Goal: Transaction & Acquisition: Purchase product/service

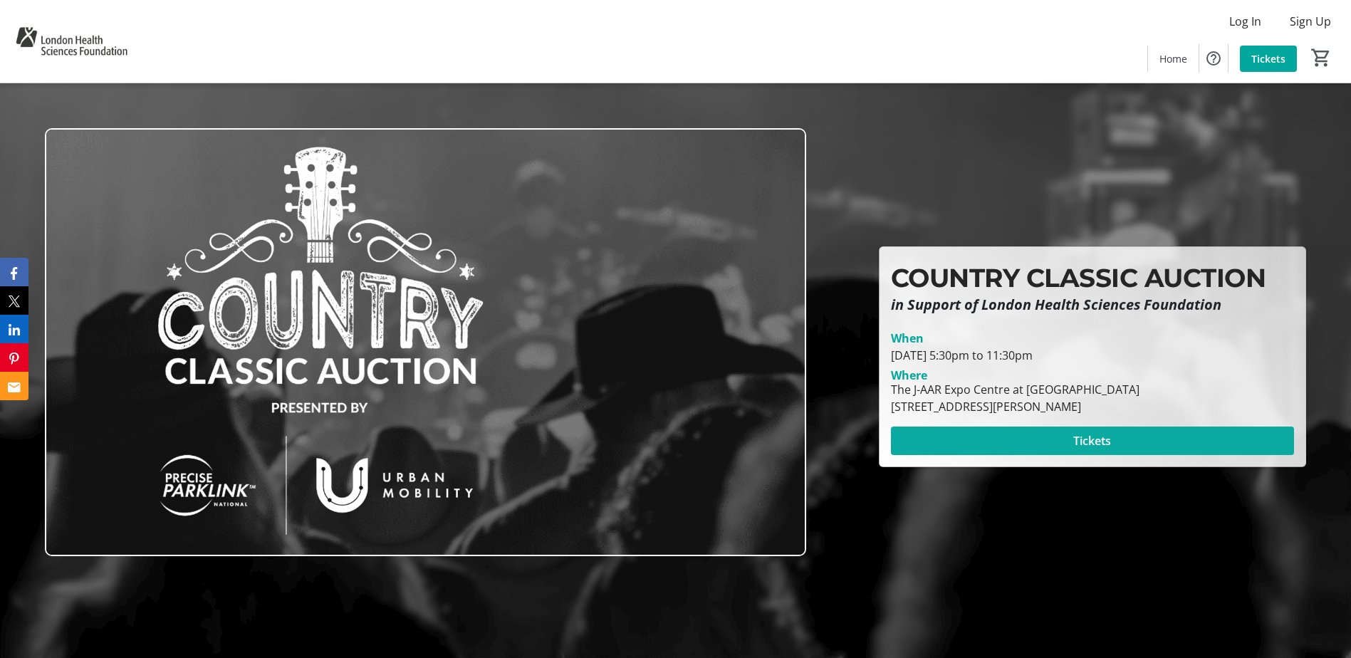
click at [1001, 438] on span at bounding box center [1092, 441] width 403 height 34
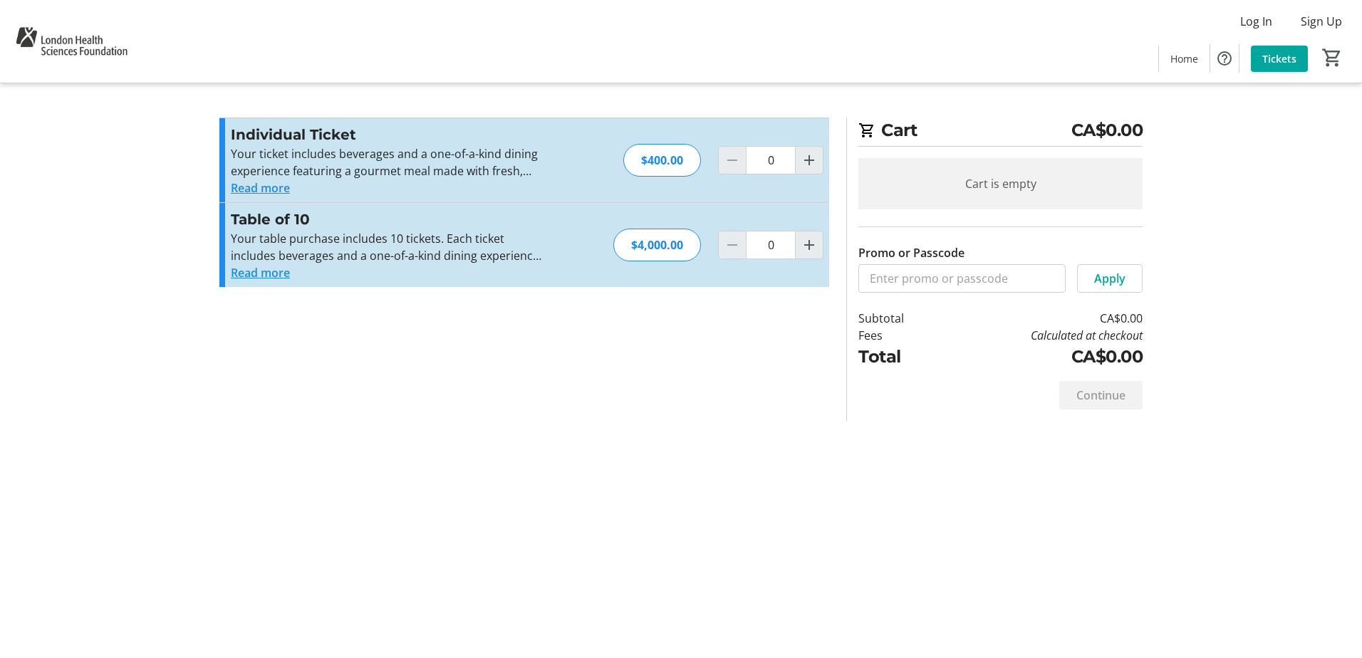
click at [278, 189] on button "Read more" at bounding box center [260, 187] width 59 height 17
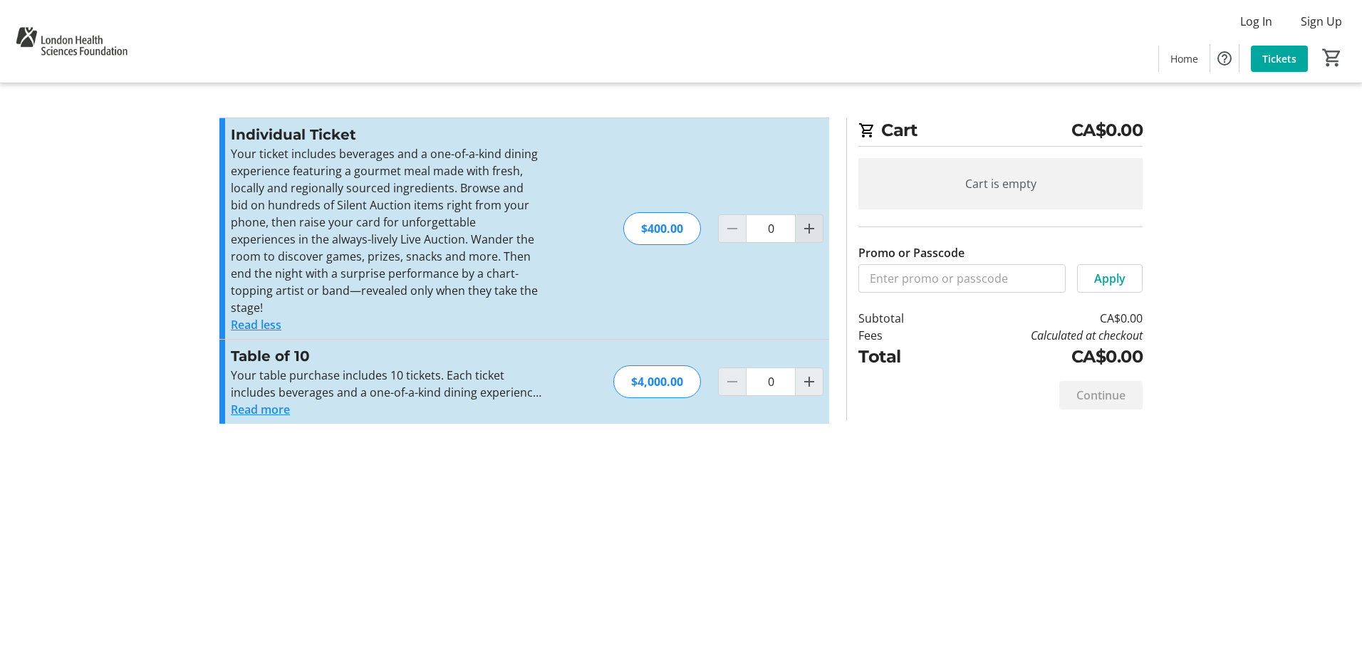
click at [808, 220] on mat-icon "Increment by one" at bounding box center [808, 228] width 17 height 17
type input "1"
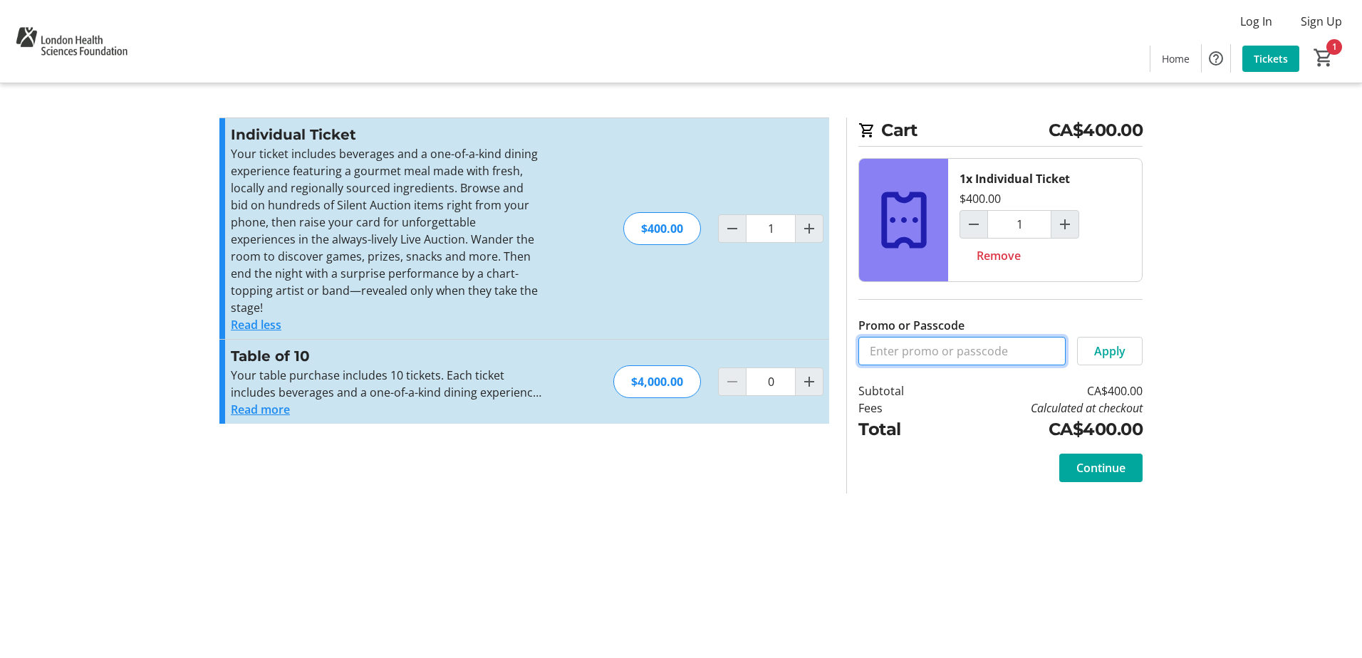
click at [950, 361] on input "Promo or Passcode" at bounding box center [961, 351] width 207 height 28
click at [968, 333] on tr-form-field "Promo or Passcode LHS" at bounding box center [961, 341] width 207 height 48
click at [971, 358] on input "LHS" at bounding box center [961, 351] width 207 height 28
click at [1125, 355] on span at bounding box center [1109, 351] width 64 height 34
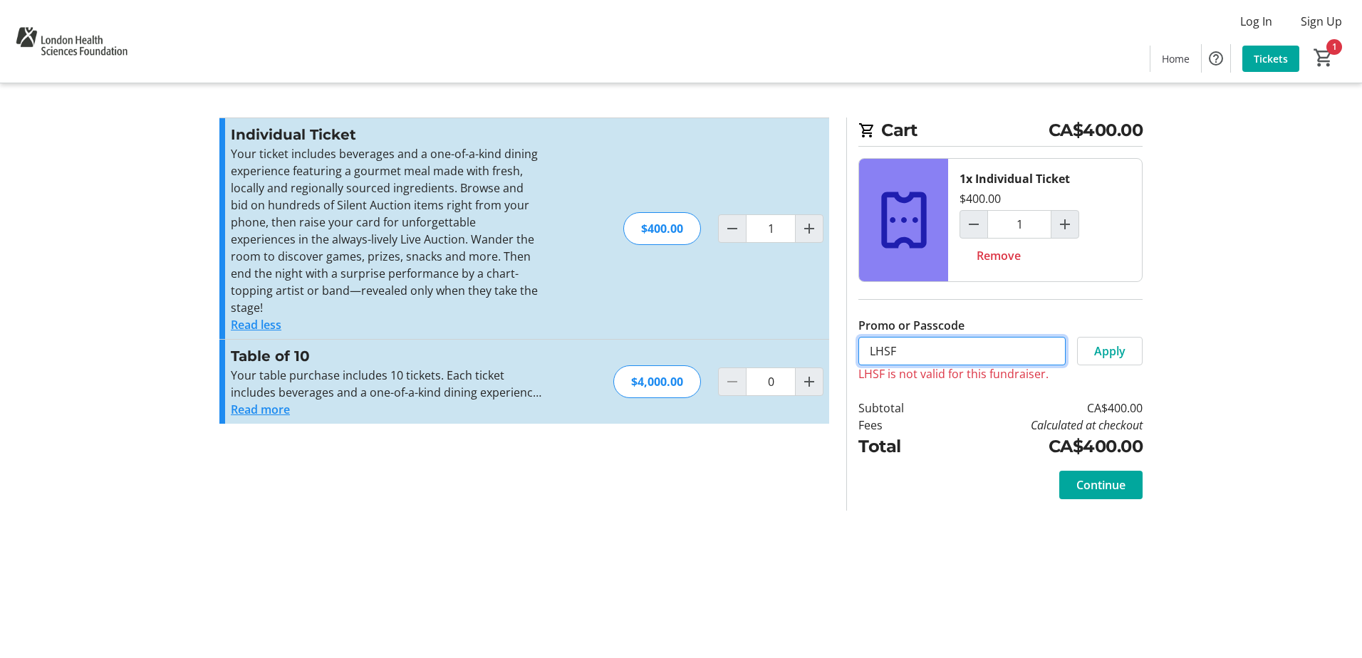
click at [1013, 357] on input "LHSF" at bounding box center [961, 351] width 207 height 28
click at [1007, 355] on input "LHSF" at bounding box center [961, 351] width 207 height 28
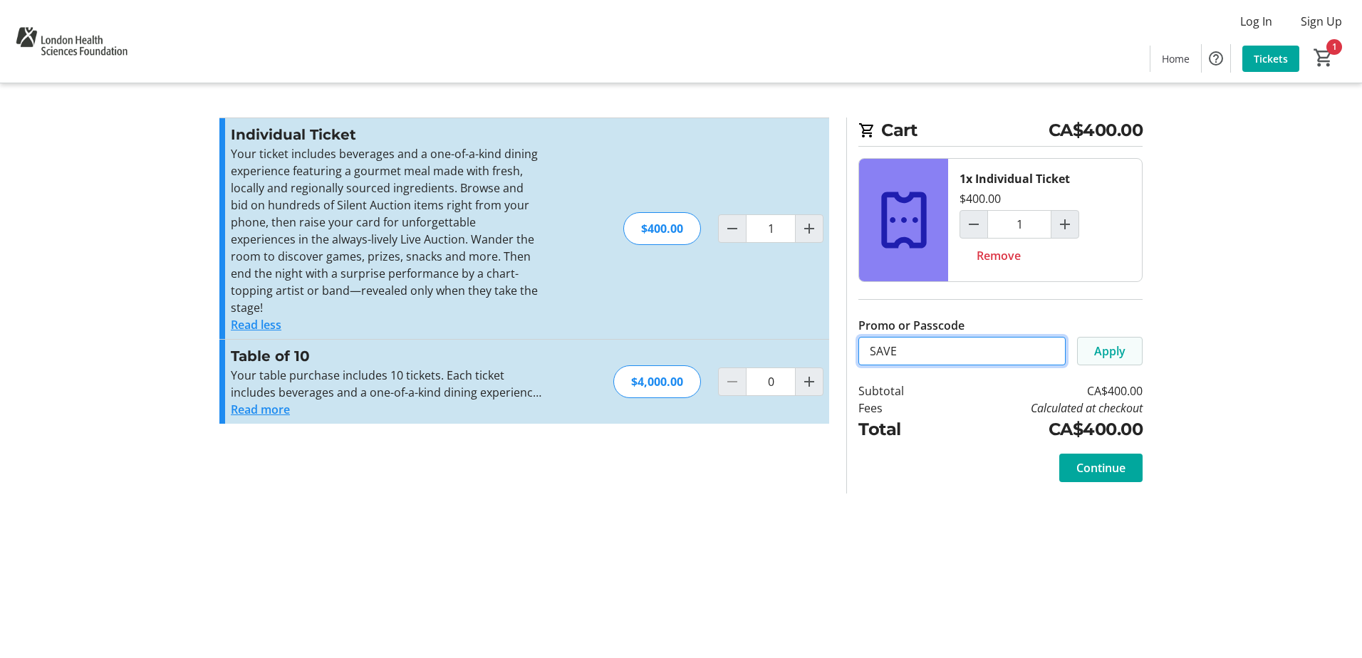
type input "SAVE"
click at [1112, 345] on span "Apply" at bounding box center [1109, 351] width 31 height 17
